Goal: Information Seeking & Learning: Learn about a topic

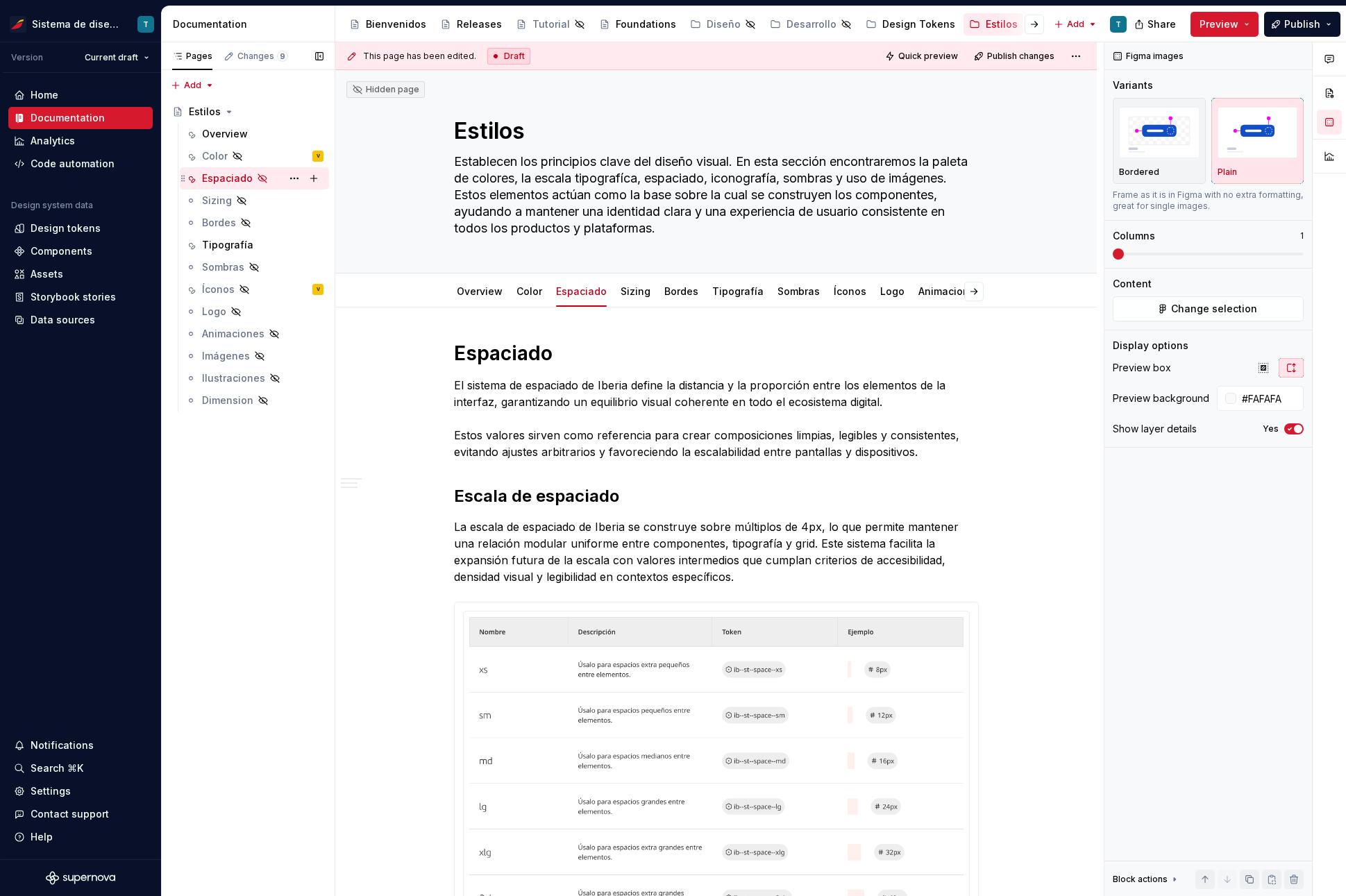
scroll to position [1701, 0]
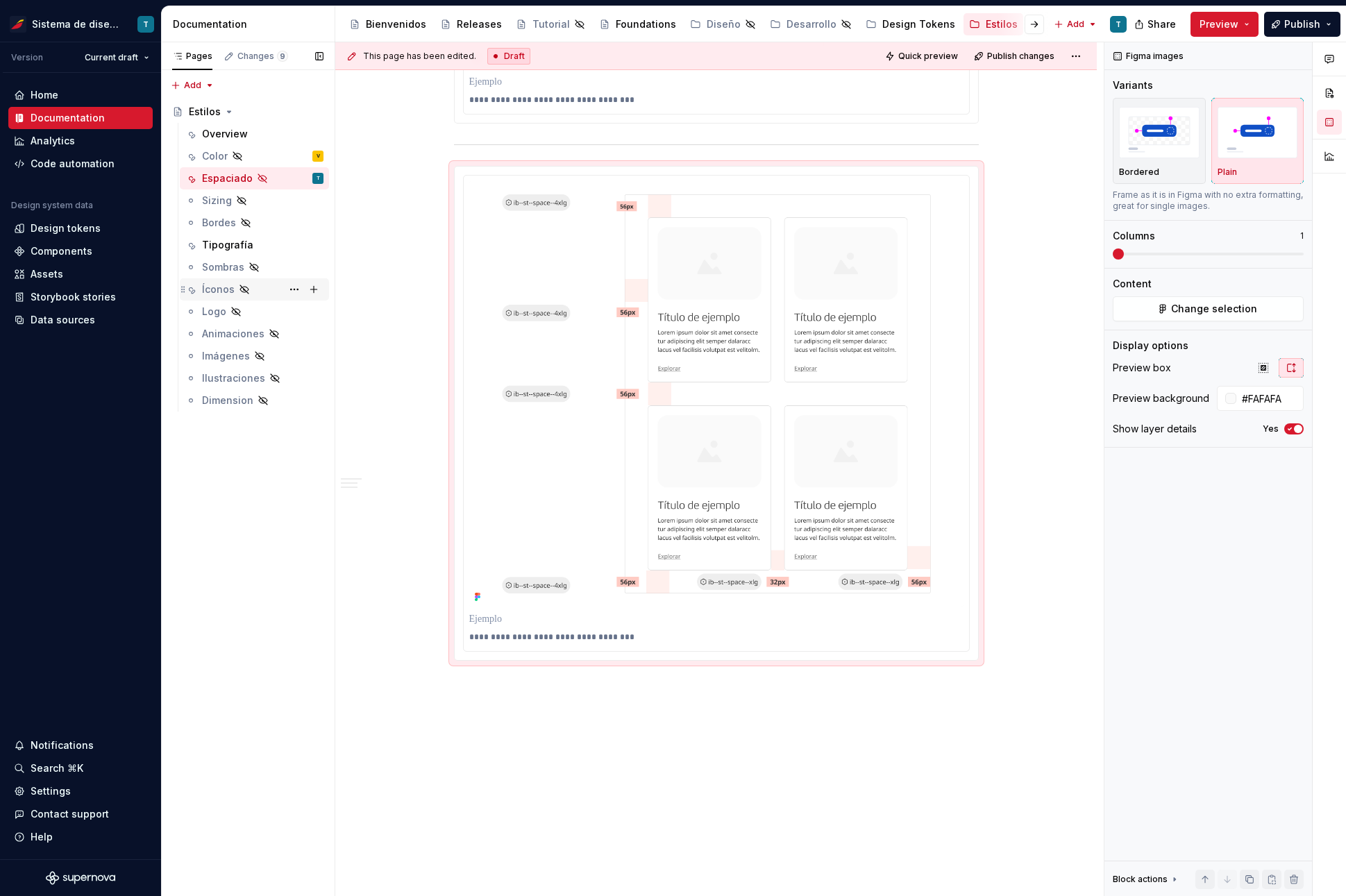
click at [220, 288] on div "Íconos" at bounding box center [218, 290] width 32 height 14
type textarea "*"
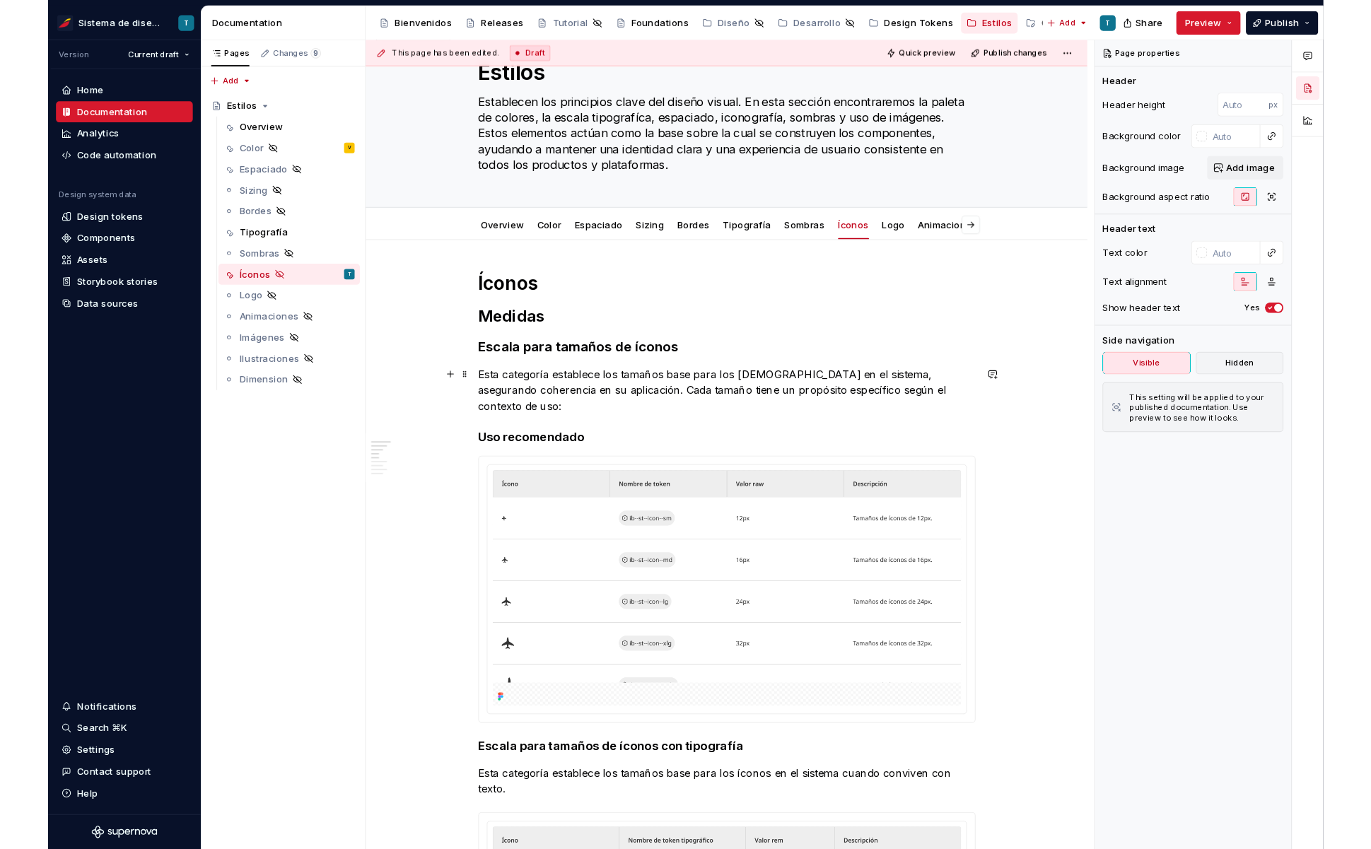
scroll to position [64, 0]
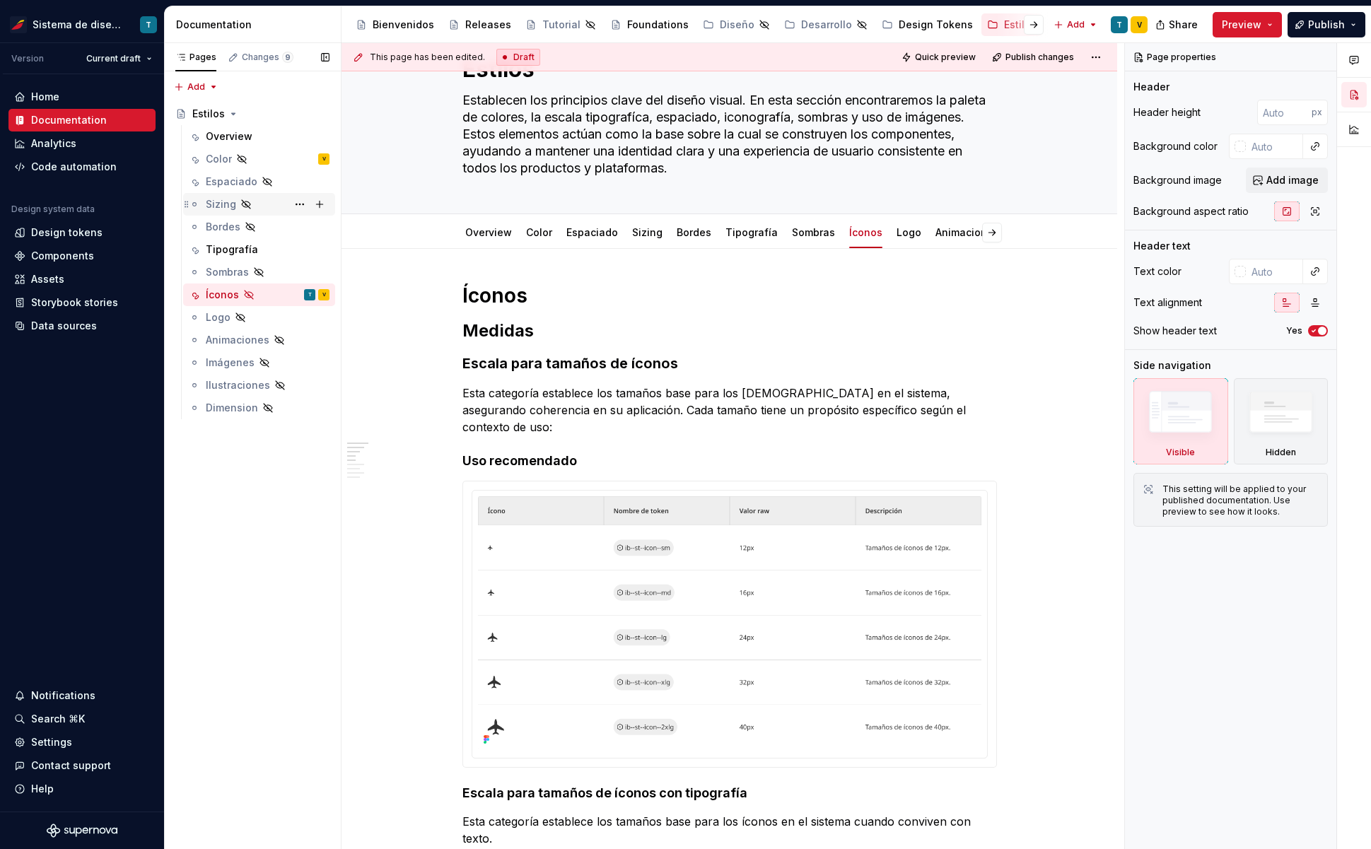
click at [223, 203] on div "Sizing" at bounding box center [221, 204] width 30 height 14
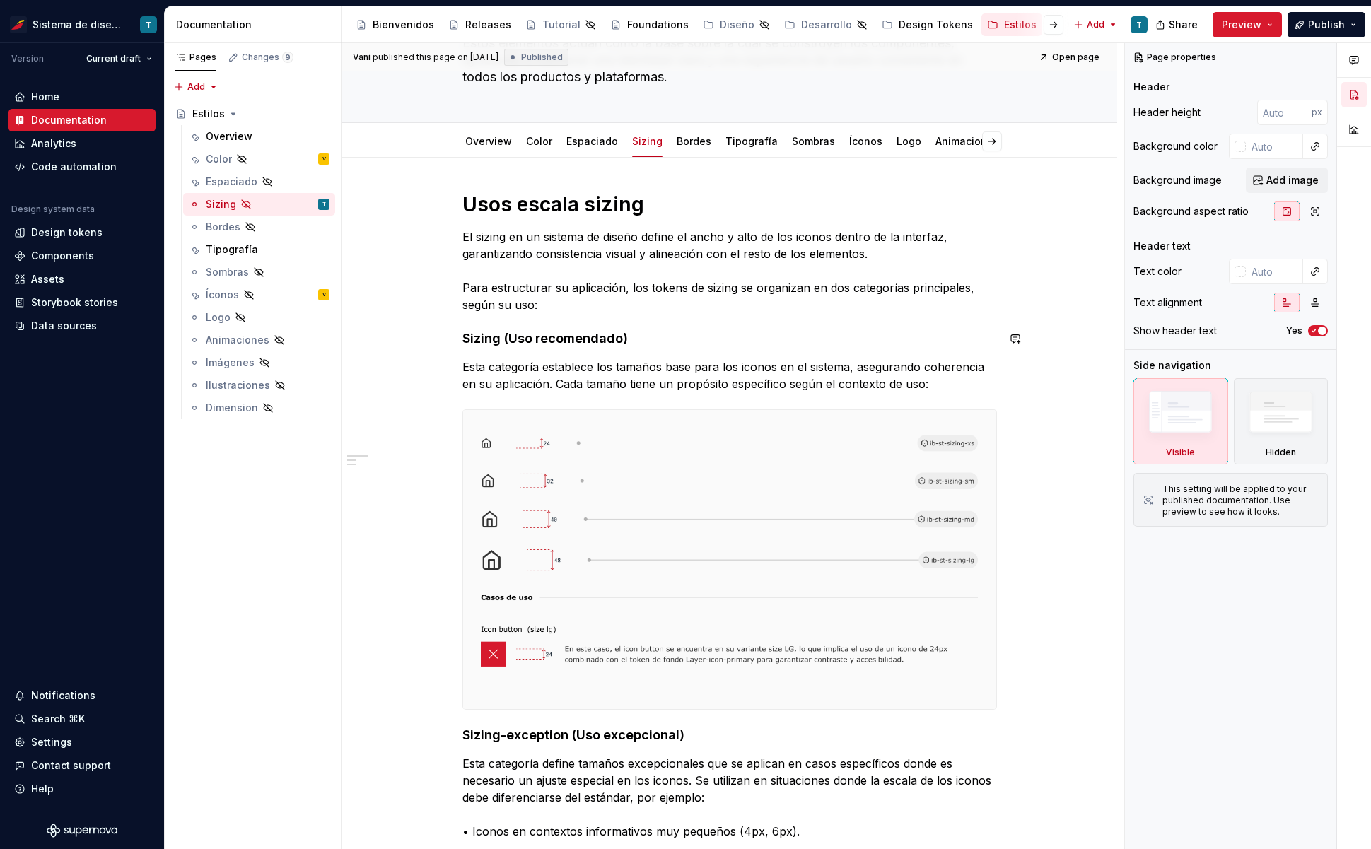
scroll to position [146, 0]
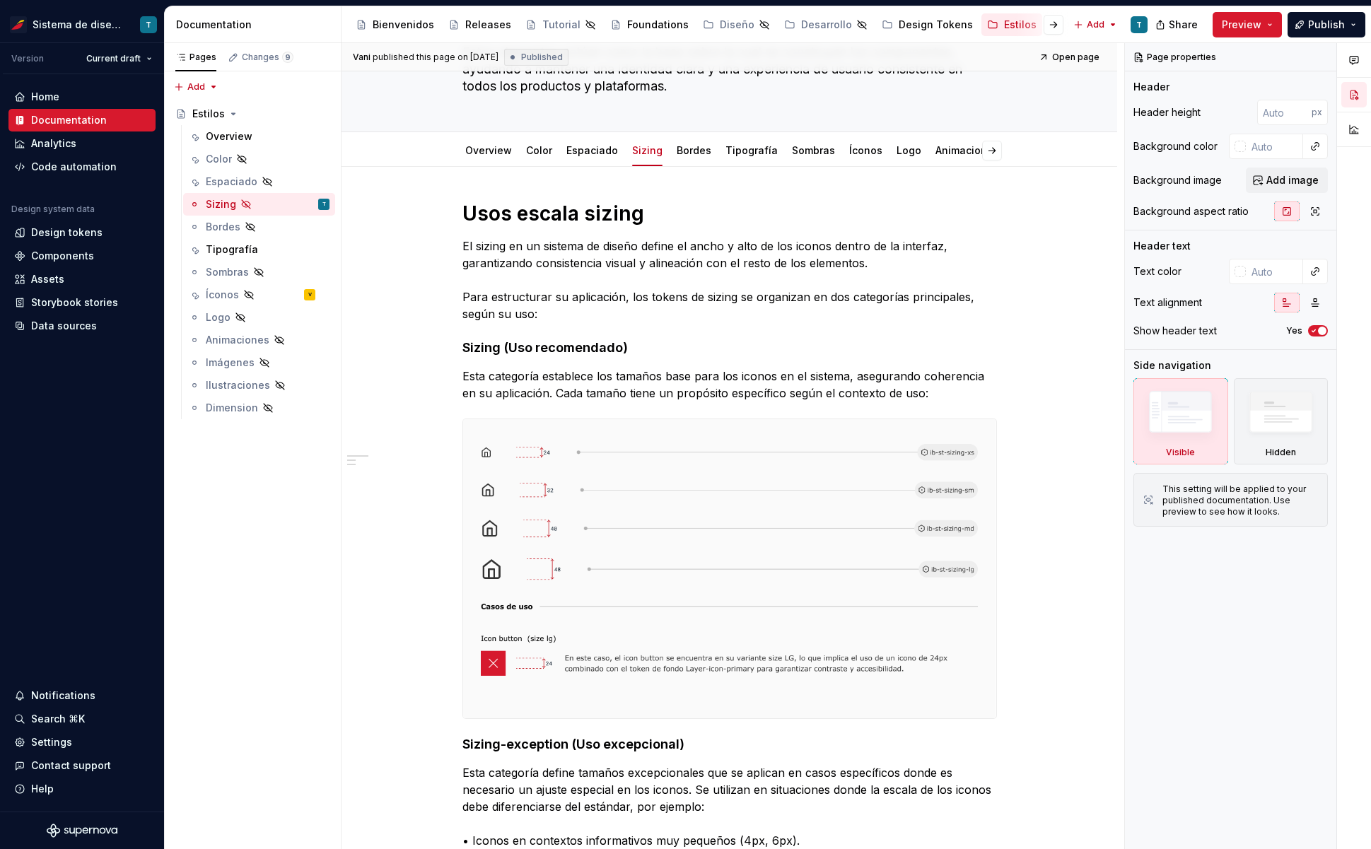
type textarea "*"
